Goal: Information Seeking & Learning: Learn about a topic

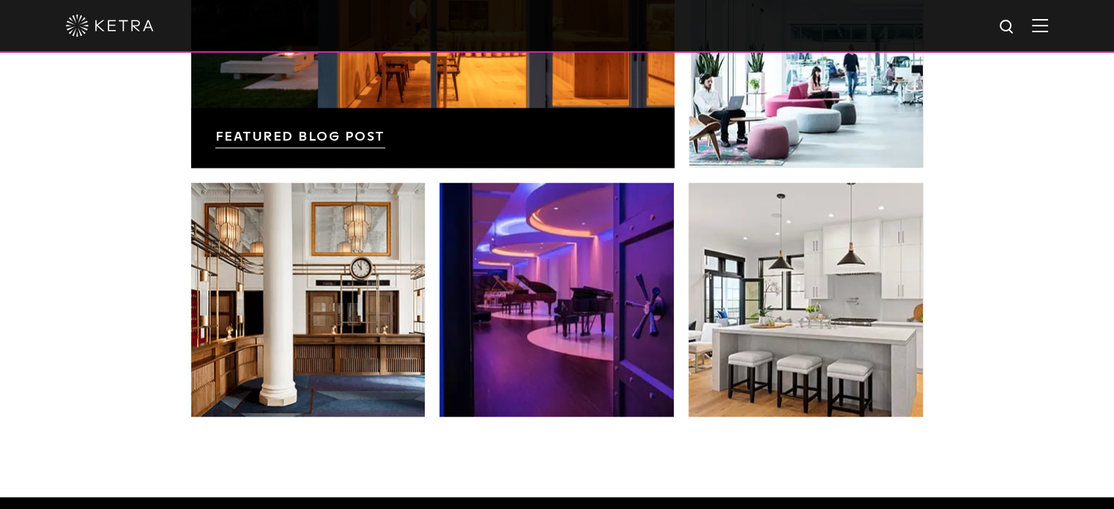
scroll to position [2621, 0]
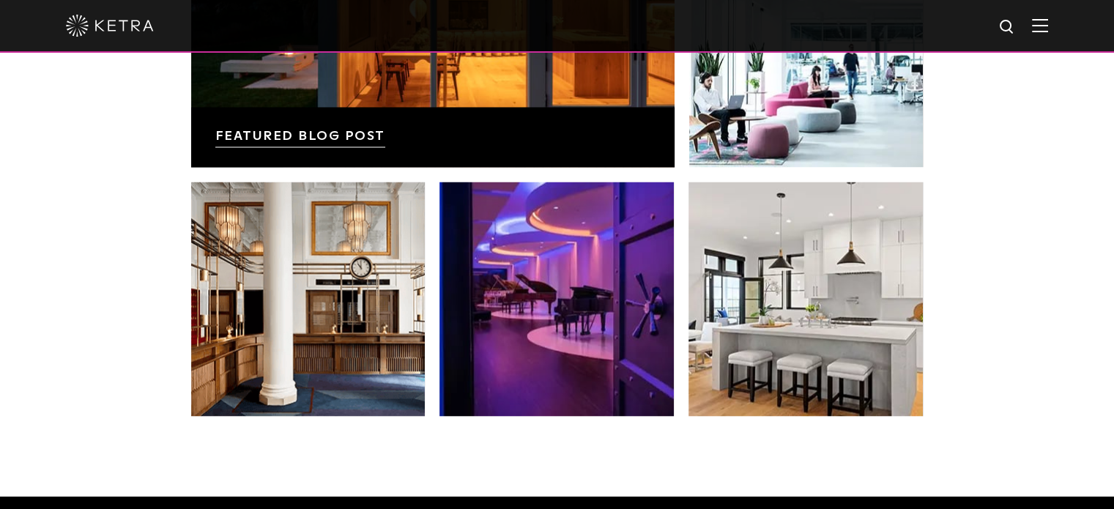
click at [1048, 29] on img at bounding box center [1040, 25] width 16 height 14
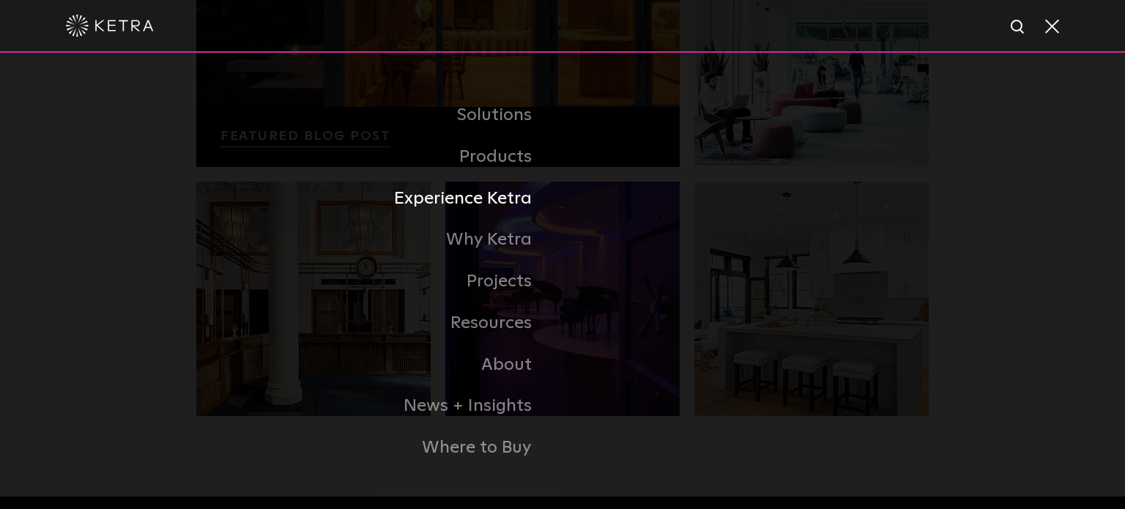
click at [486, 202] on link "Experience Ketra" at bounding box center [379, 199] width 366 height 42
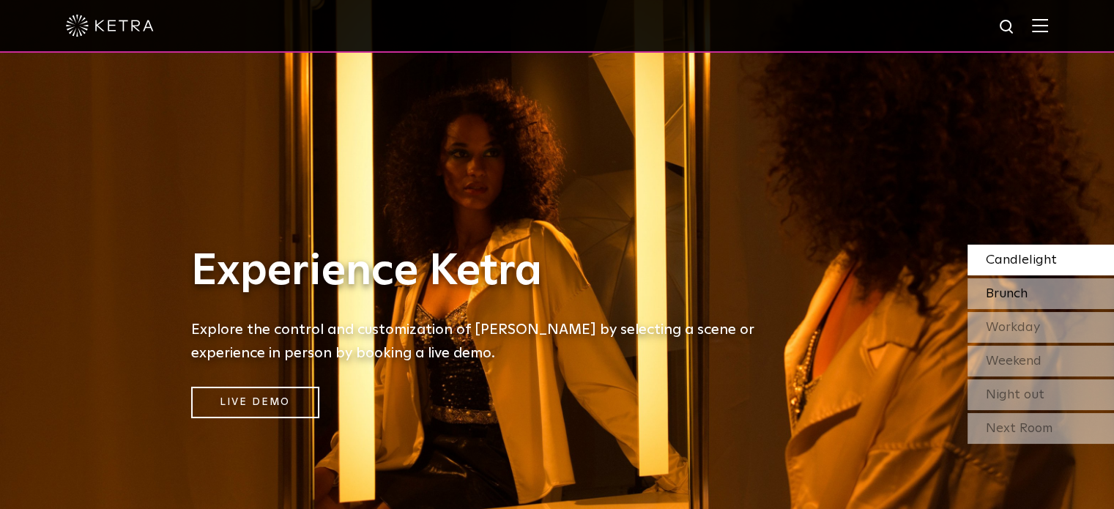
click at [996, 295] on span "Brunch" at bounding box center [1007, 293] width 42 height 13
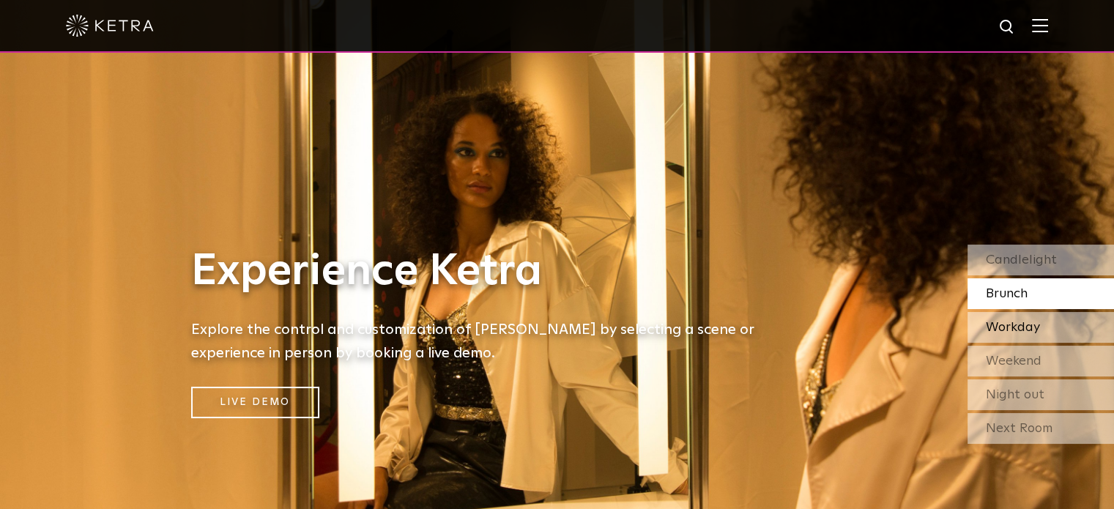
click at [993, 333] on span "Workday" at bounding box center [1013, 327] width 54 height 13
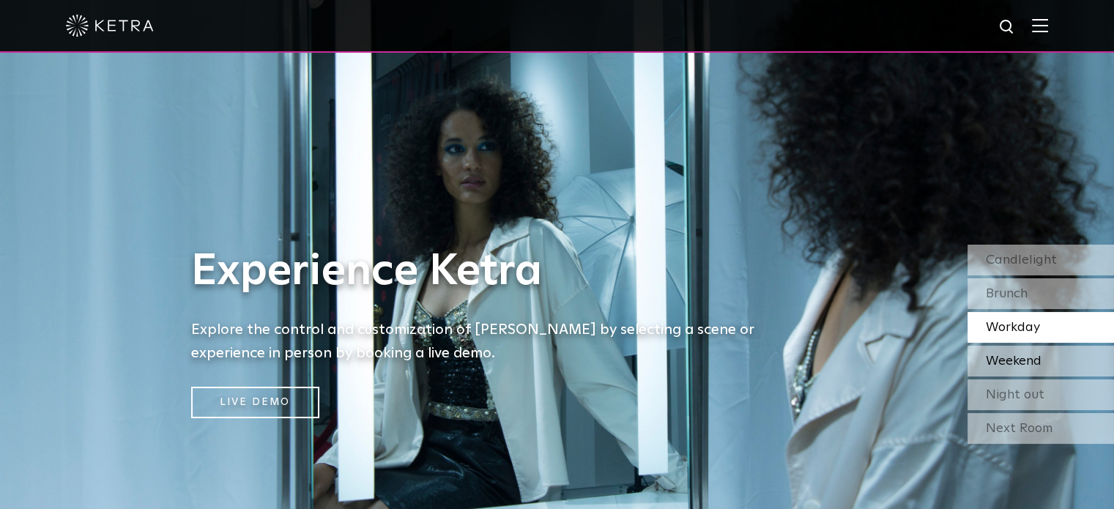
click at [996, 363] on span "Weekend" at bounding box center [1014, 361] width 56 height 13
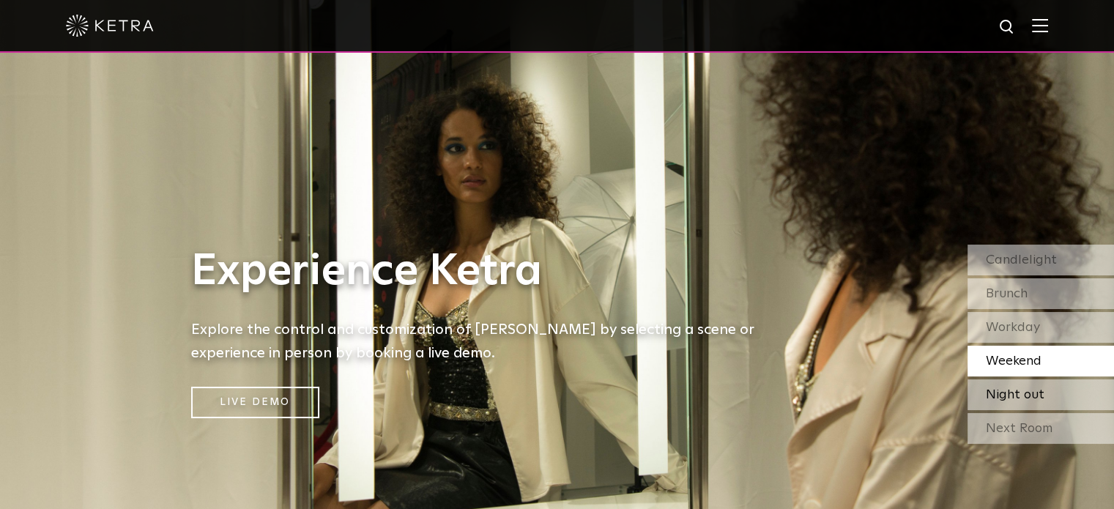
click at [1002, 401] on span "Night out" at bounding box center [1015, 394] width 59 height 13
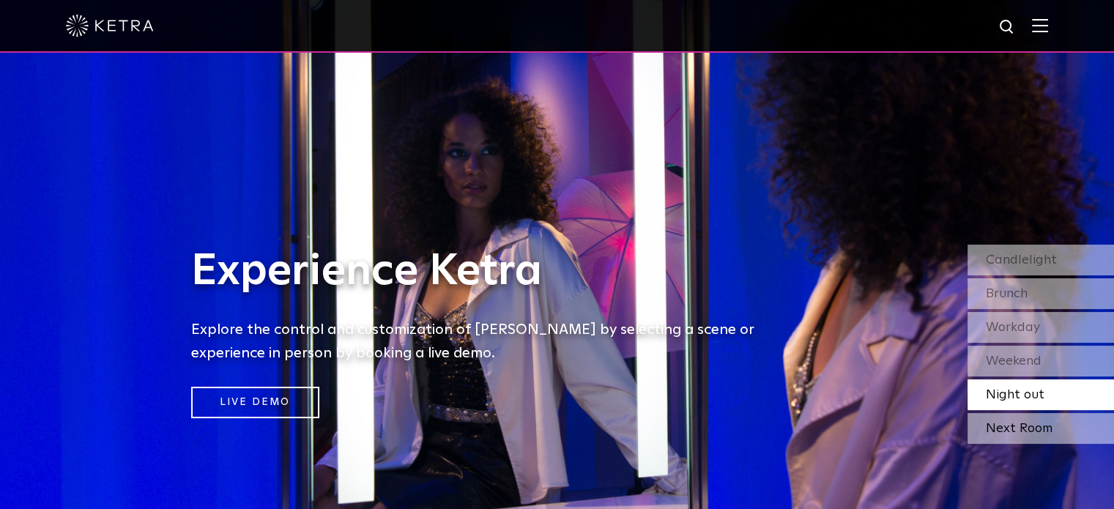
click at [1007, 427] on div "Next Room" at bounding box center [1041, 428] width 147 height 31
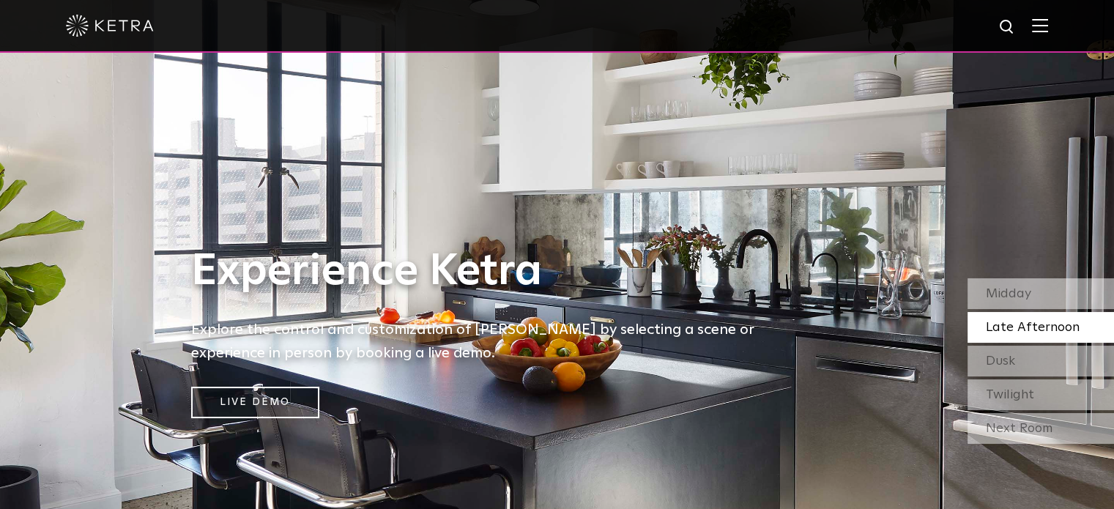
click at [1048, 29] on img at bounding box center [1040, 25] width 16 height 14
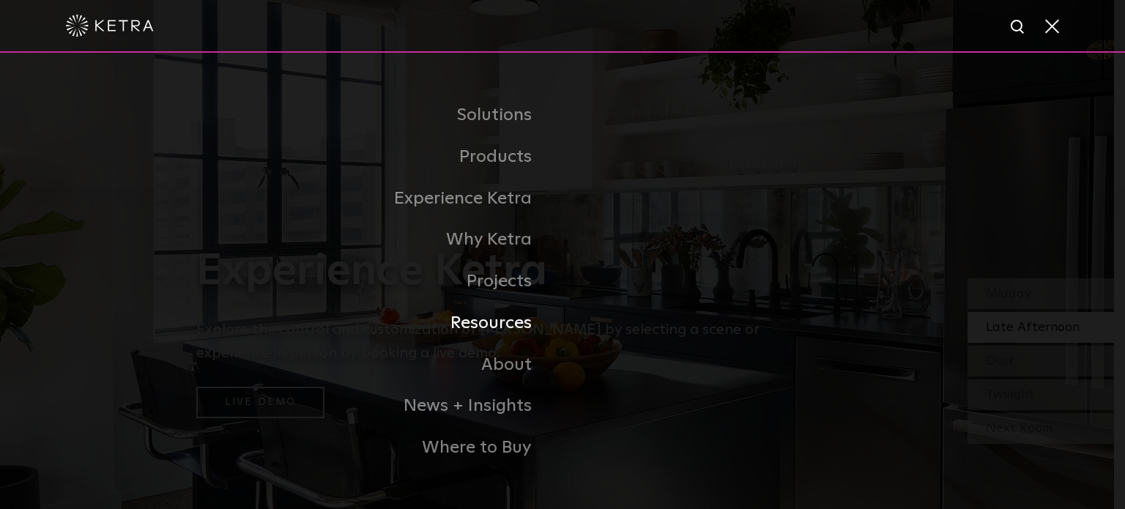
click at [485, 320] on link "Resources" at bounding box center [379, 324] width 366 height 42
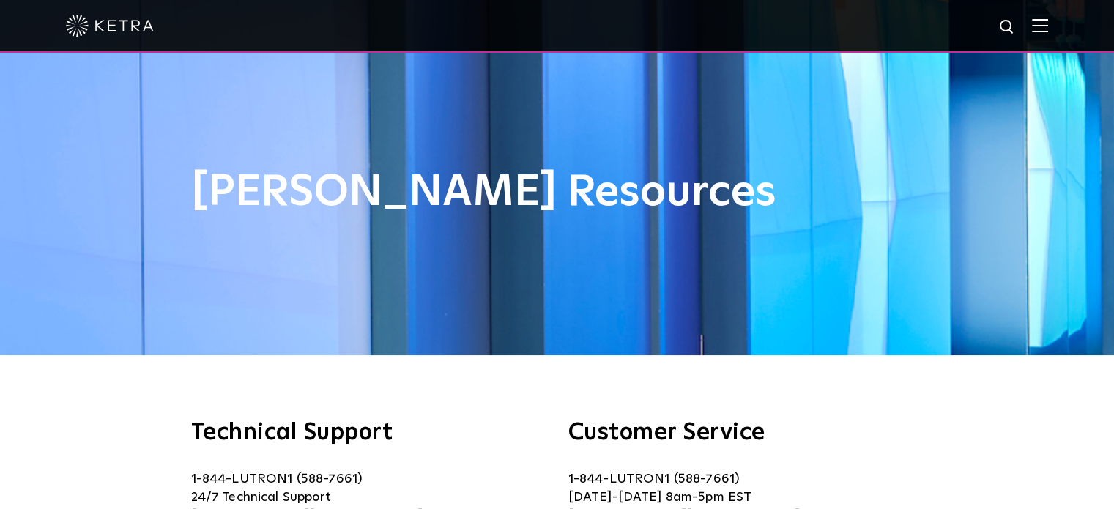
click at [1048, 30] on img at bounding box center [1040, 25] width 16 height 14
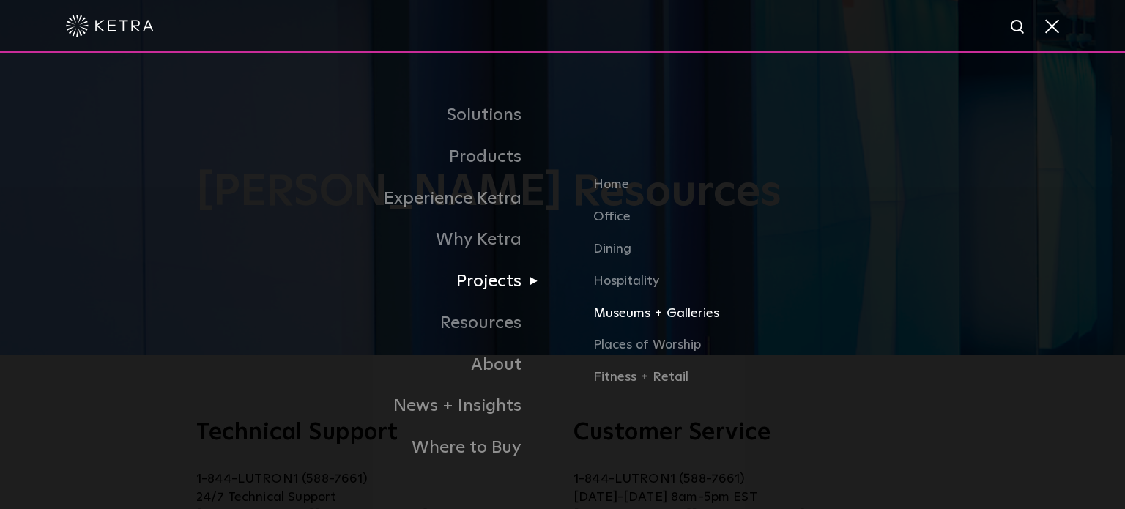
click at [632, 316] on link "Museums + Galleries" at bounding box center [823, 319] width 460 height 32
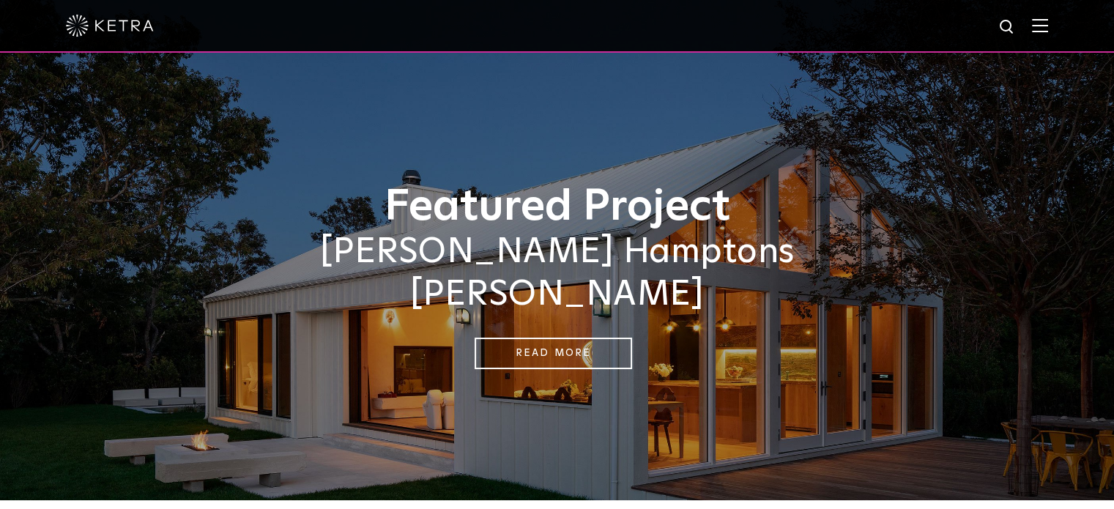
click at [1048, 24] on img at bounding box center [1040, 25] width 16 height 14
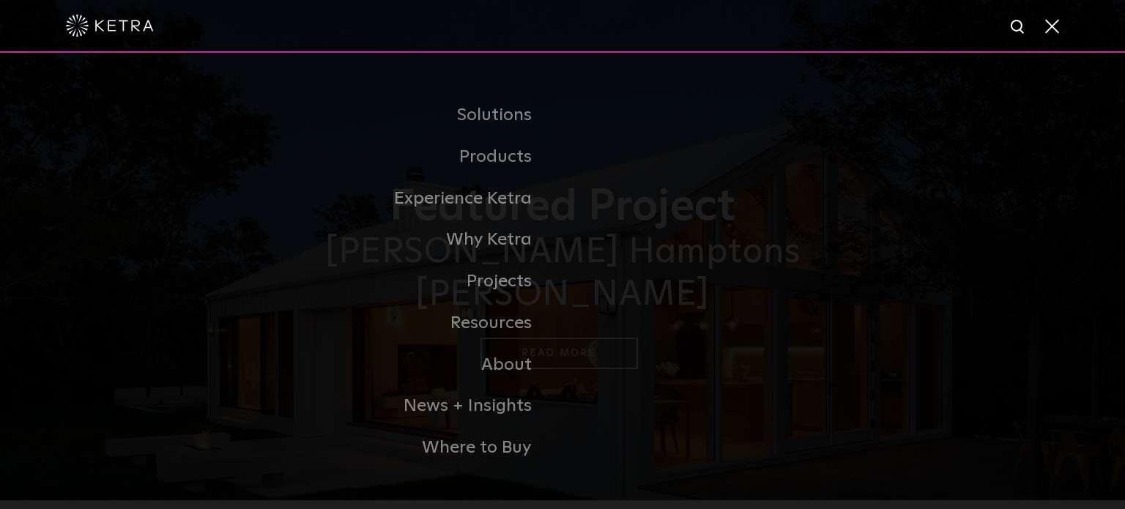
click at [1049, 26] on span at bounding box center [1051, 25] width 16 height 15
